Goal: Task Accomplishment & Management: Manage account settings

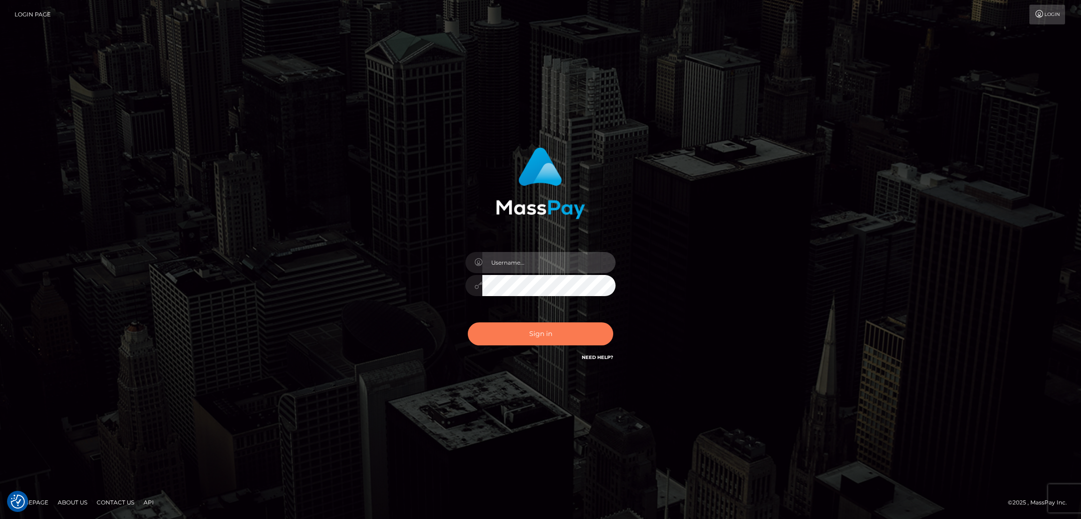
type input "nb.es"
click at [549, 333] on button "Sign in" at bounding box center [540, 333] width 145 height 23
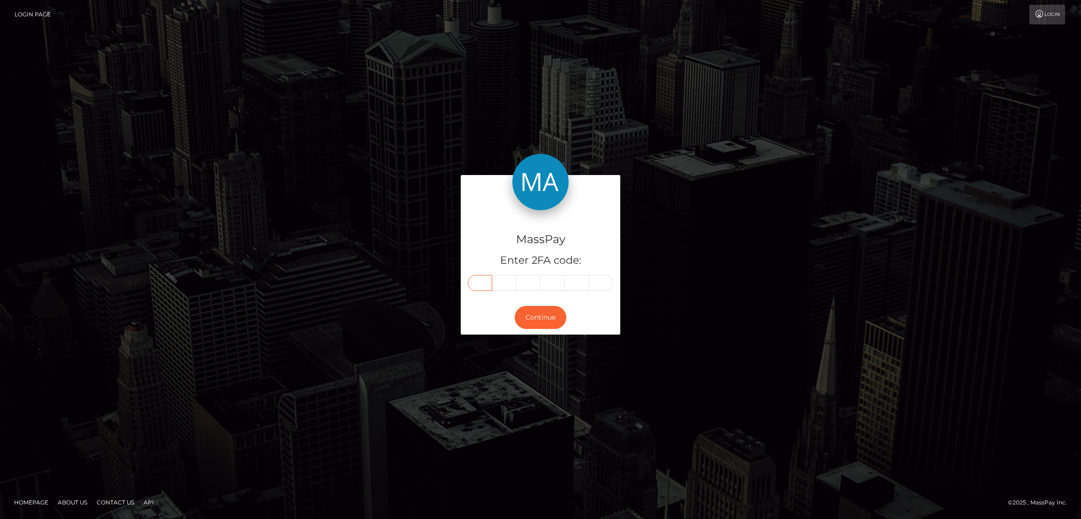
click at [480, 284] on input "text" at bounding box center [480, 283] width 24 height 16
paste input "7"
type input "7"
type input "0"
type input "8"
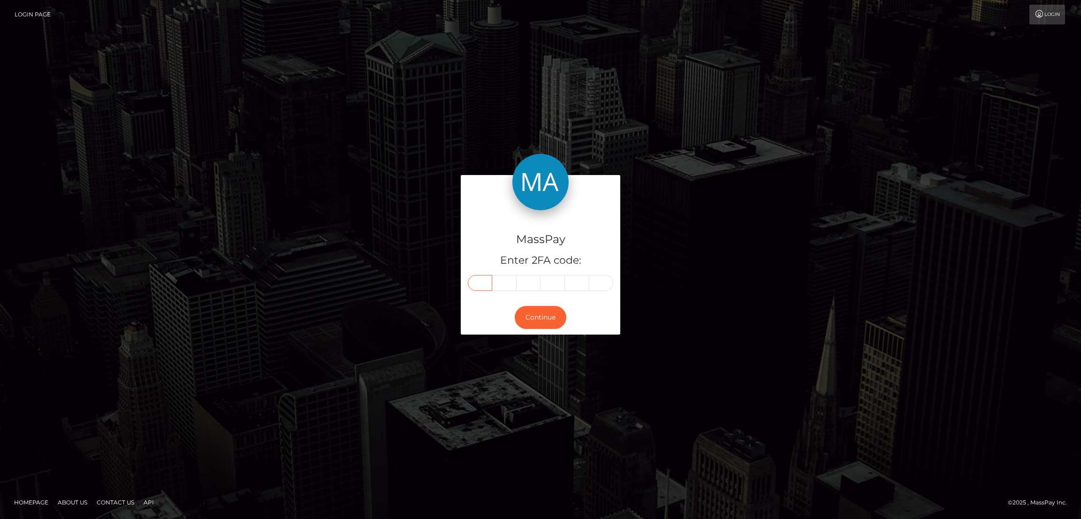
type input "2"
type input "3"
type input "4"
click at [539, 318] on button "Continue" at bounding box center [541, 317] width 52 height 23
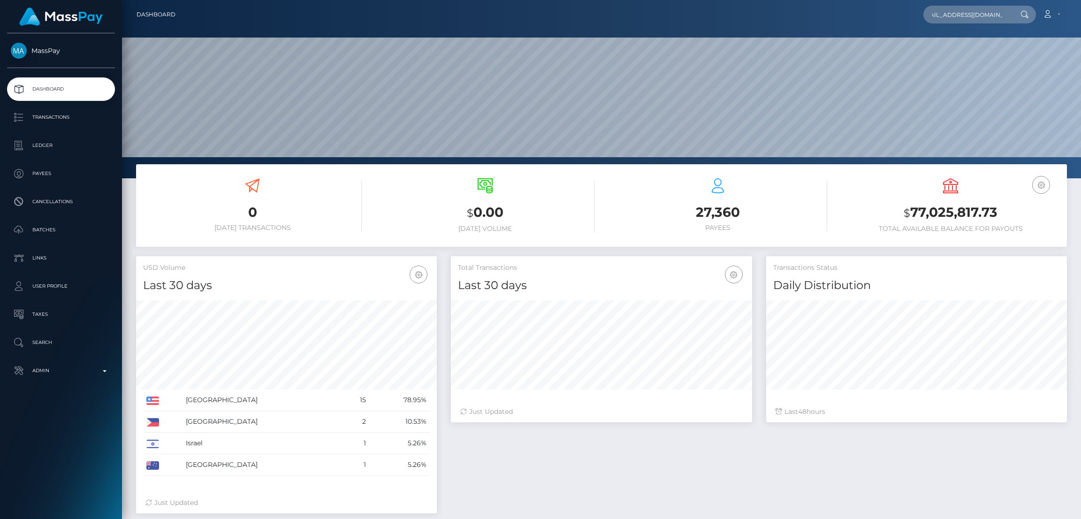
scroll to position [167, 301]
type input "jnmlryn04131998@gmail.com"
click at [955, 44] on link "Joan Laoing Mabitazan" at bounding box center [960, 48] width 75 height 17
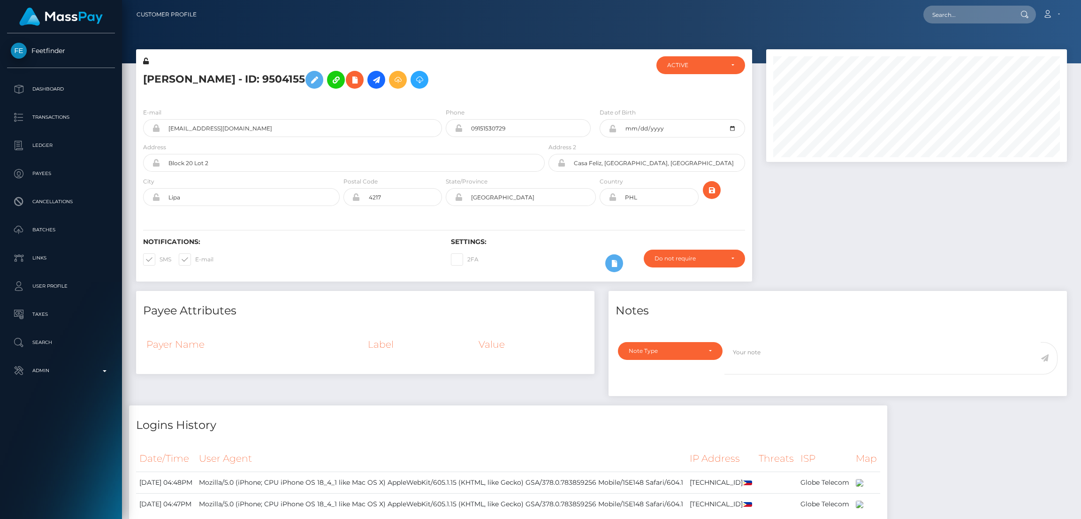
scroll to position [112, 301]
